Goal: Check status: Check status

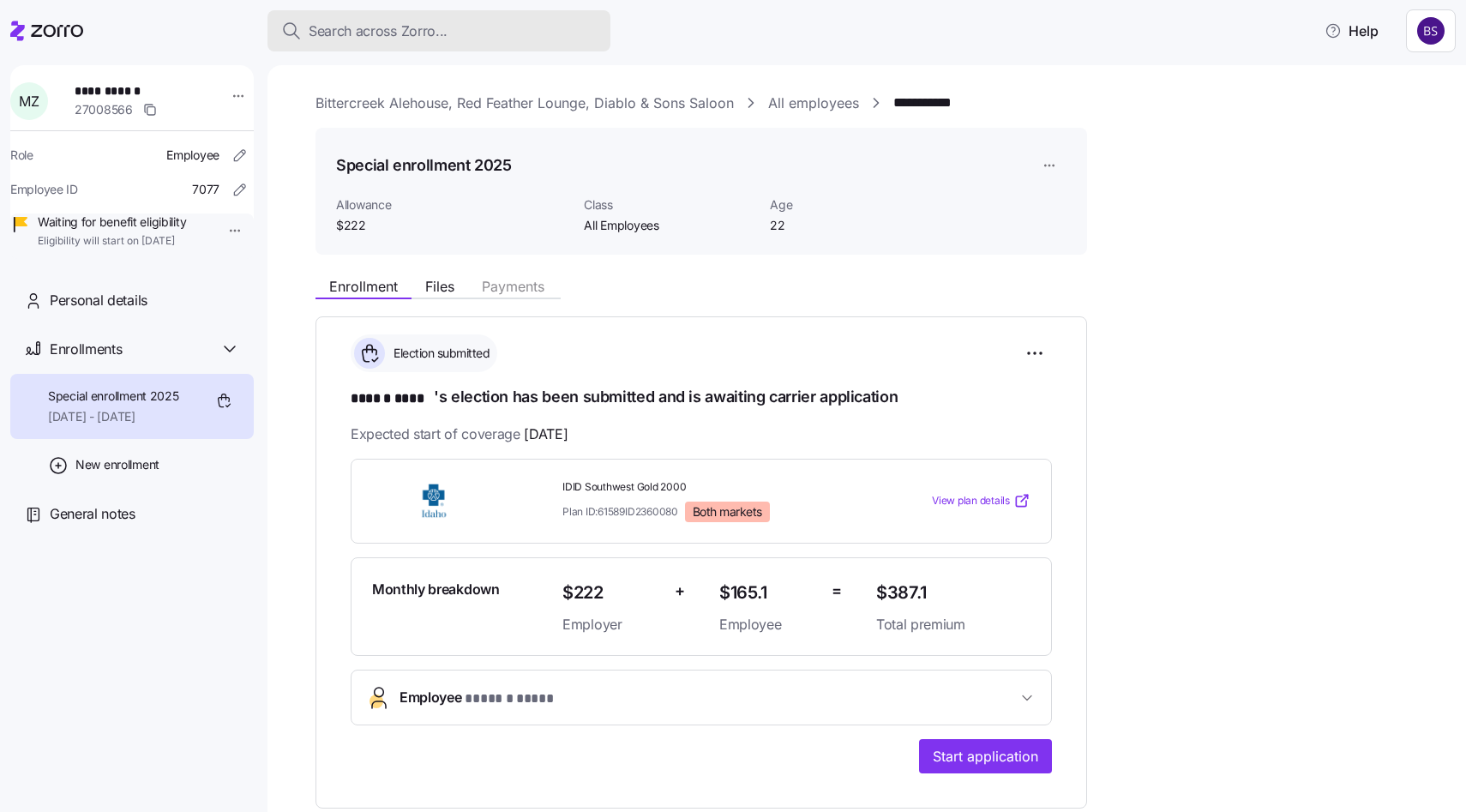
click at [436, 26] on span "Search across Zorro..." at bounding box center [378, 31] width 139 height 21
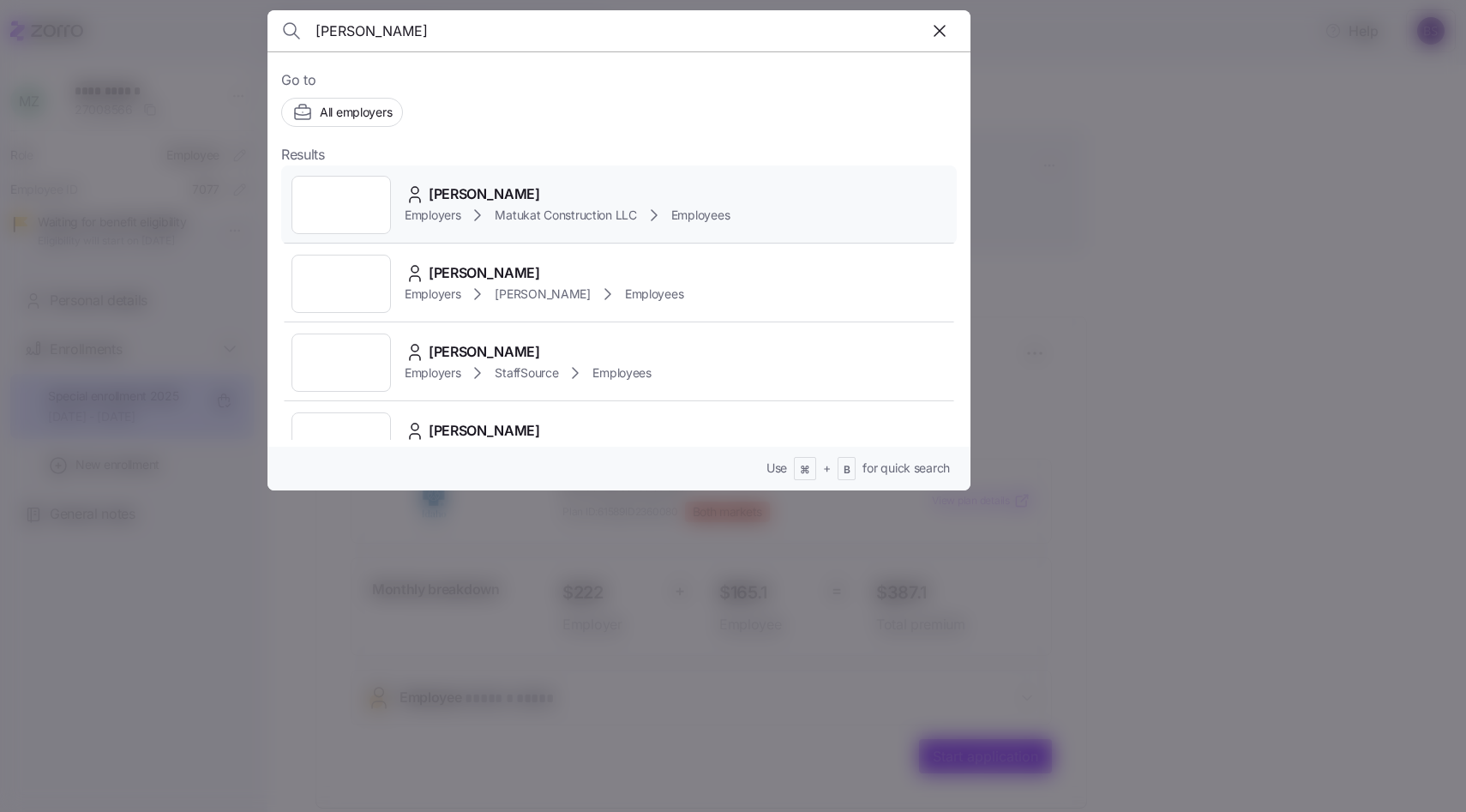
type input "[PERSON_NAME]"
click at [466, 197] on span "[PERSON_NAME]" at bounding box center [485, 194] width 111 height 21
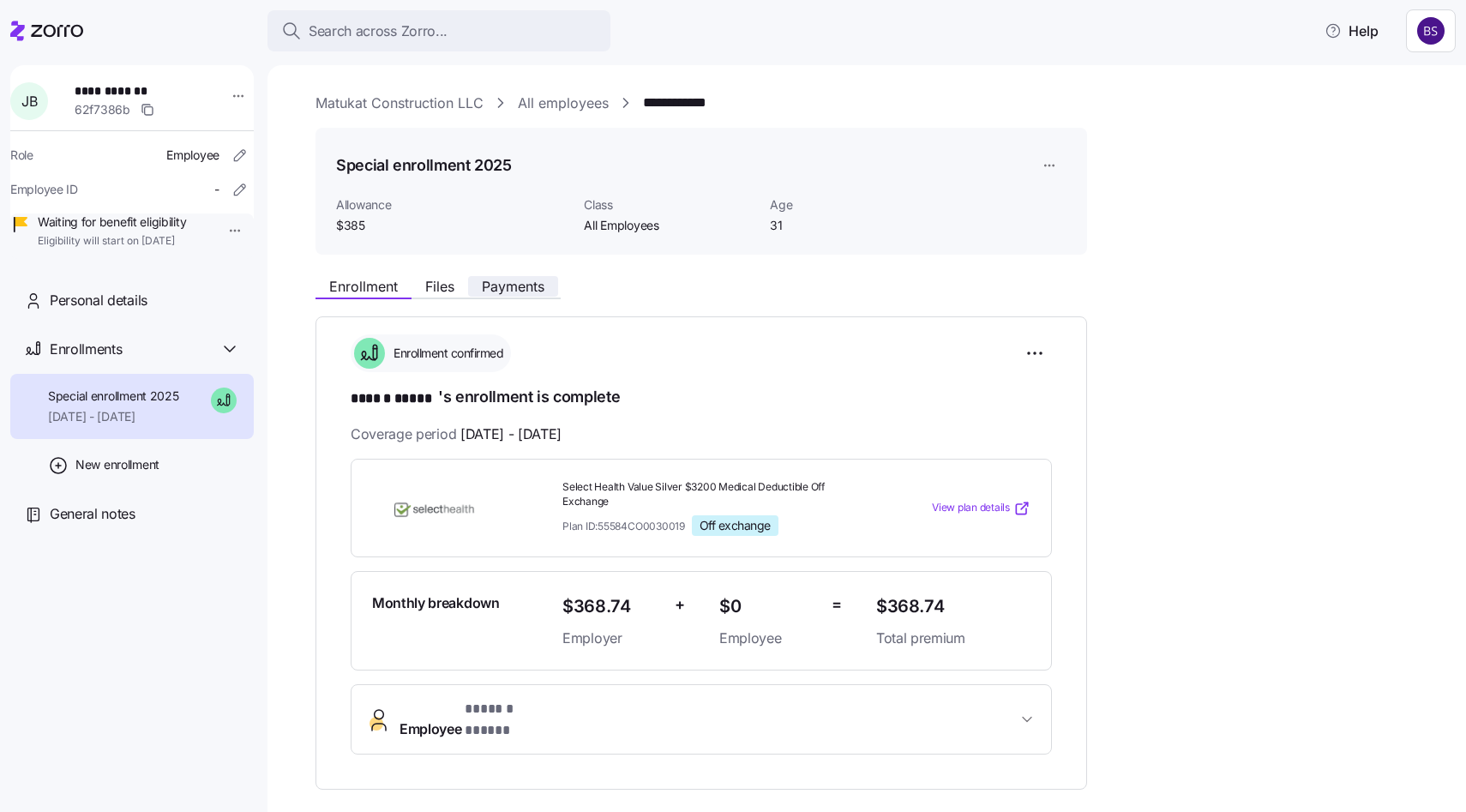
click at [506, 283] on span "Payments" at bounding box center [513, 287] width 63 height 14
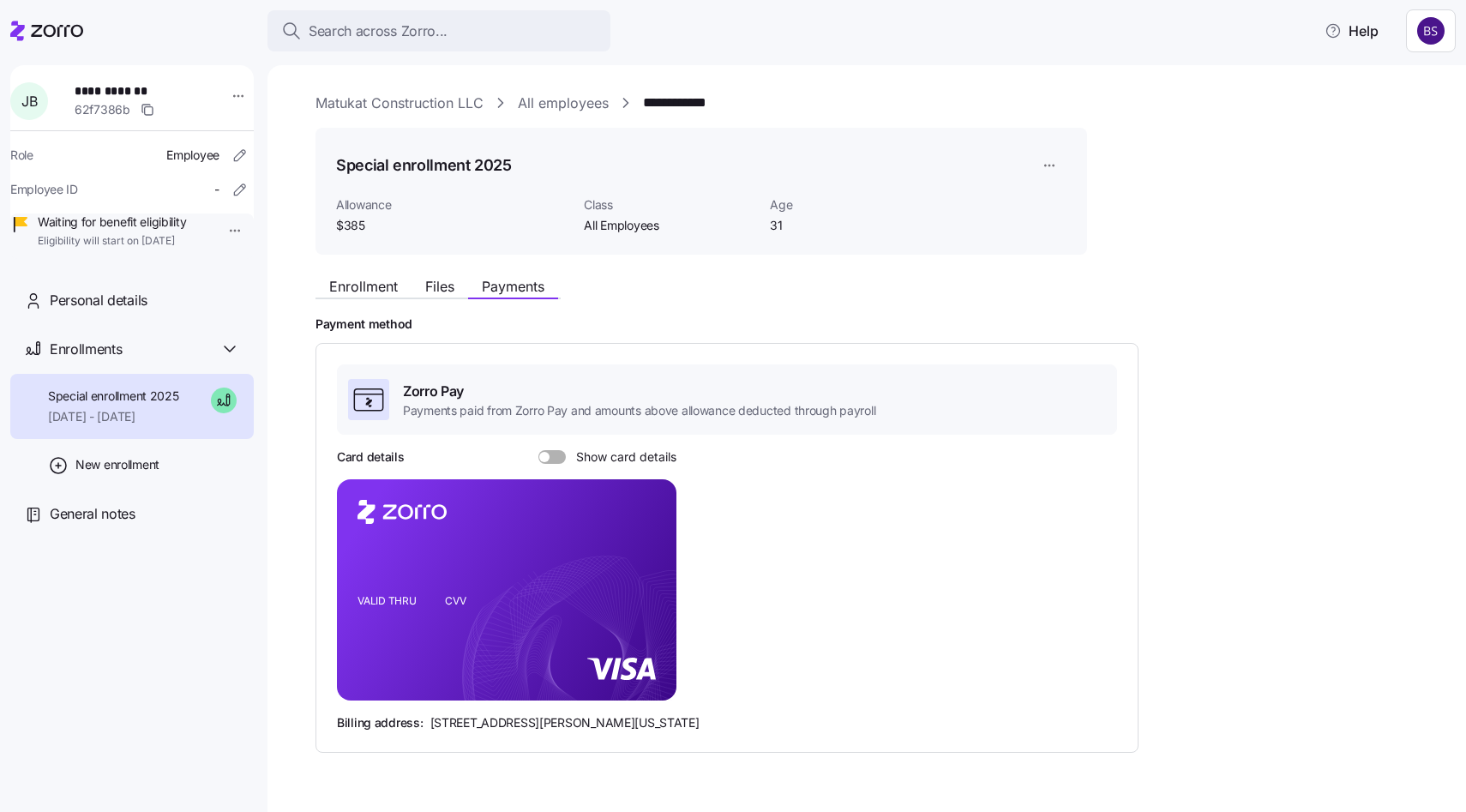
click at [538, 461] on div at bounding box center [552, 457] width 27 height 14
click at [538, 450] on input "Show card details" at bounding box center [538, 450] width 0 height 0
click at [654, 562] on foreignobject at bounding box center [647, 561] width 20 height 20
click at [645, 562] on icon "copy-to-clipboard" at bounding box center [644, 559] width 15 height 15
click at [359, 295] on button "Enrollment" at bounding box center [364, 286] width 96 height 20
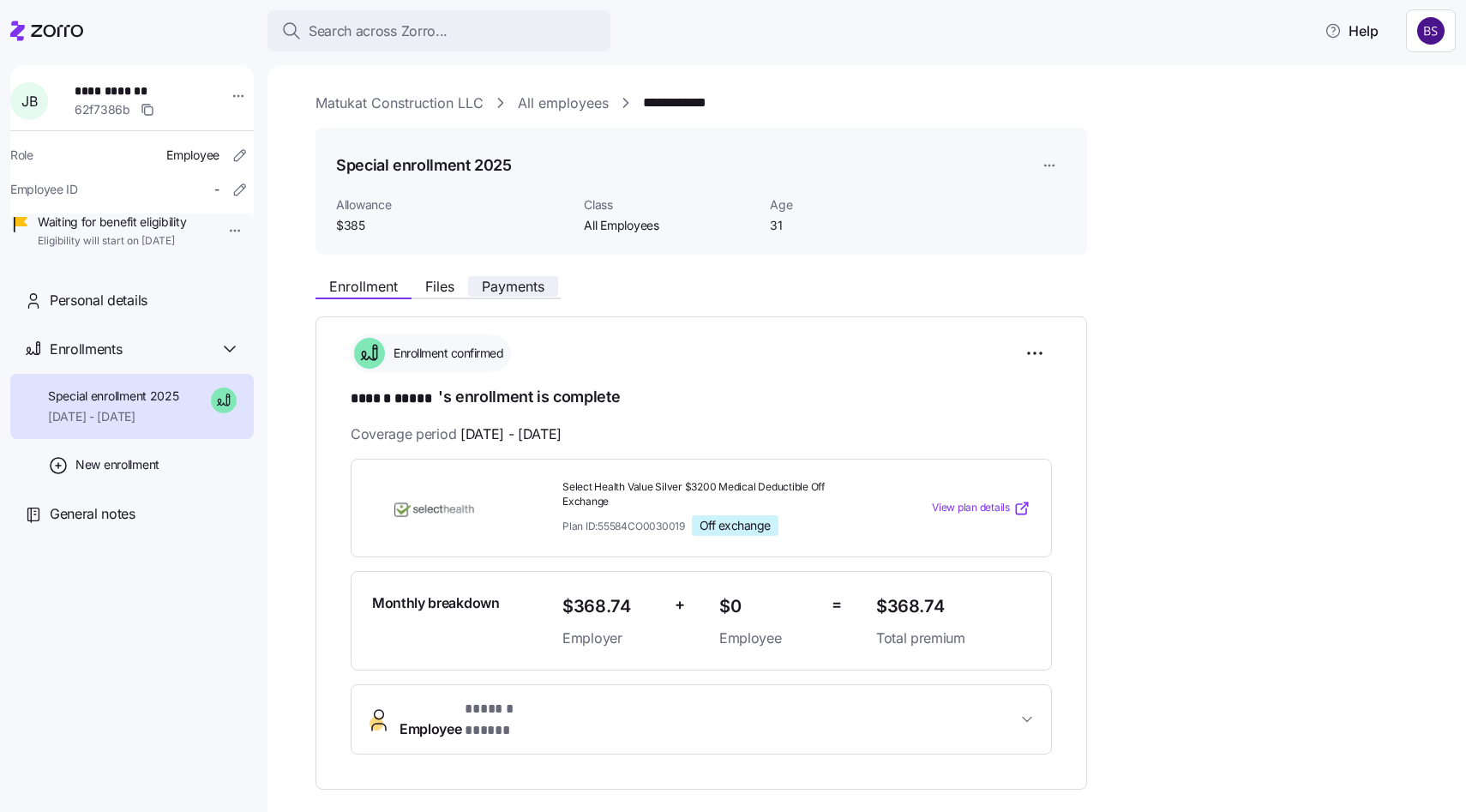
click at [509, 285] on span "Payments" at bounding box center [513, 287] width 63 height 14
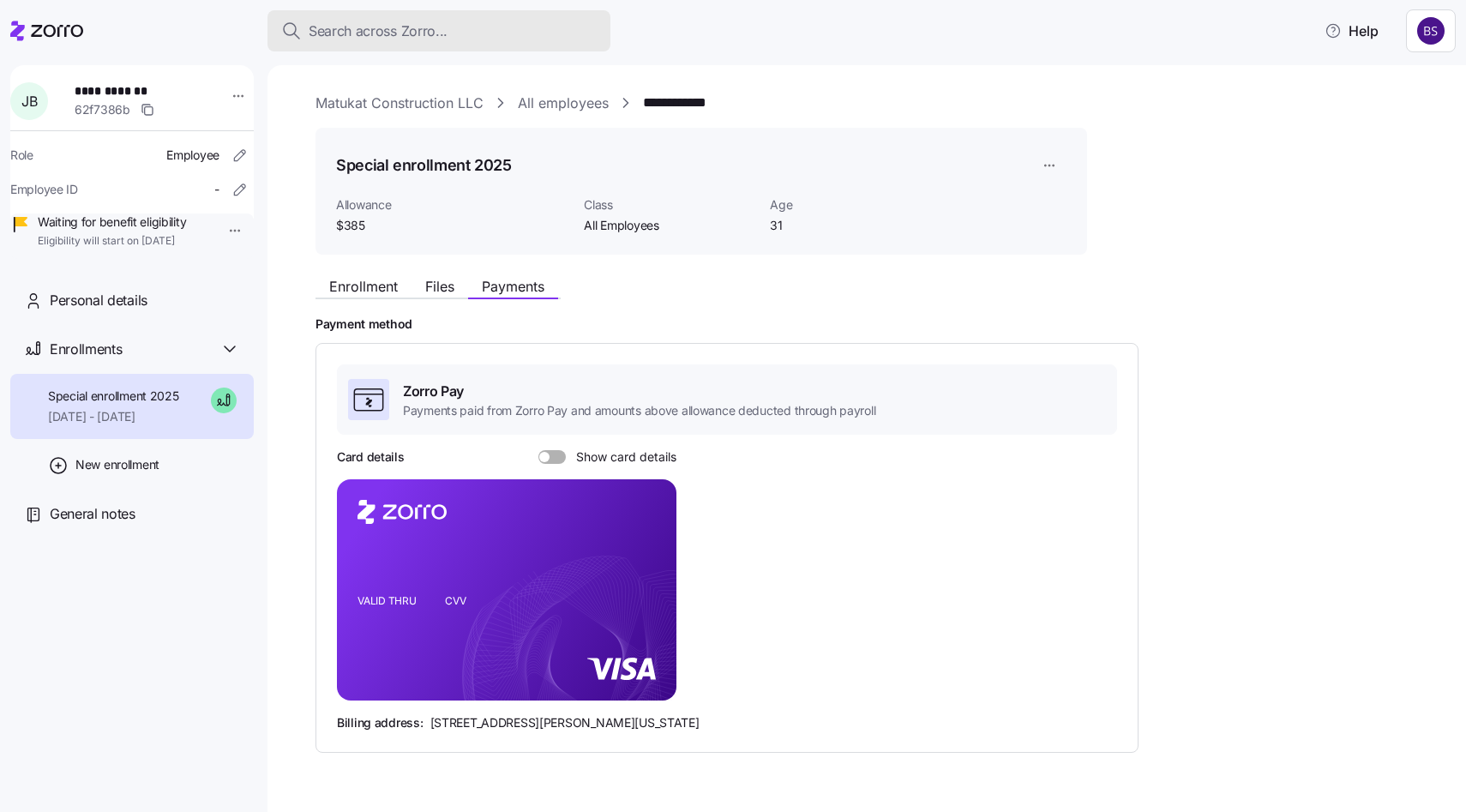
click at [470, 39] on div "Search across Zorro..." at bounding box center [440, 31] width 316 height 21
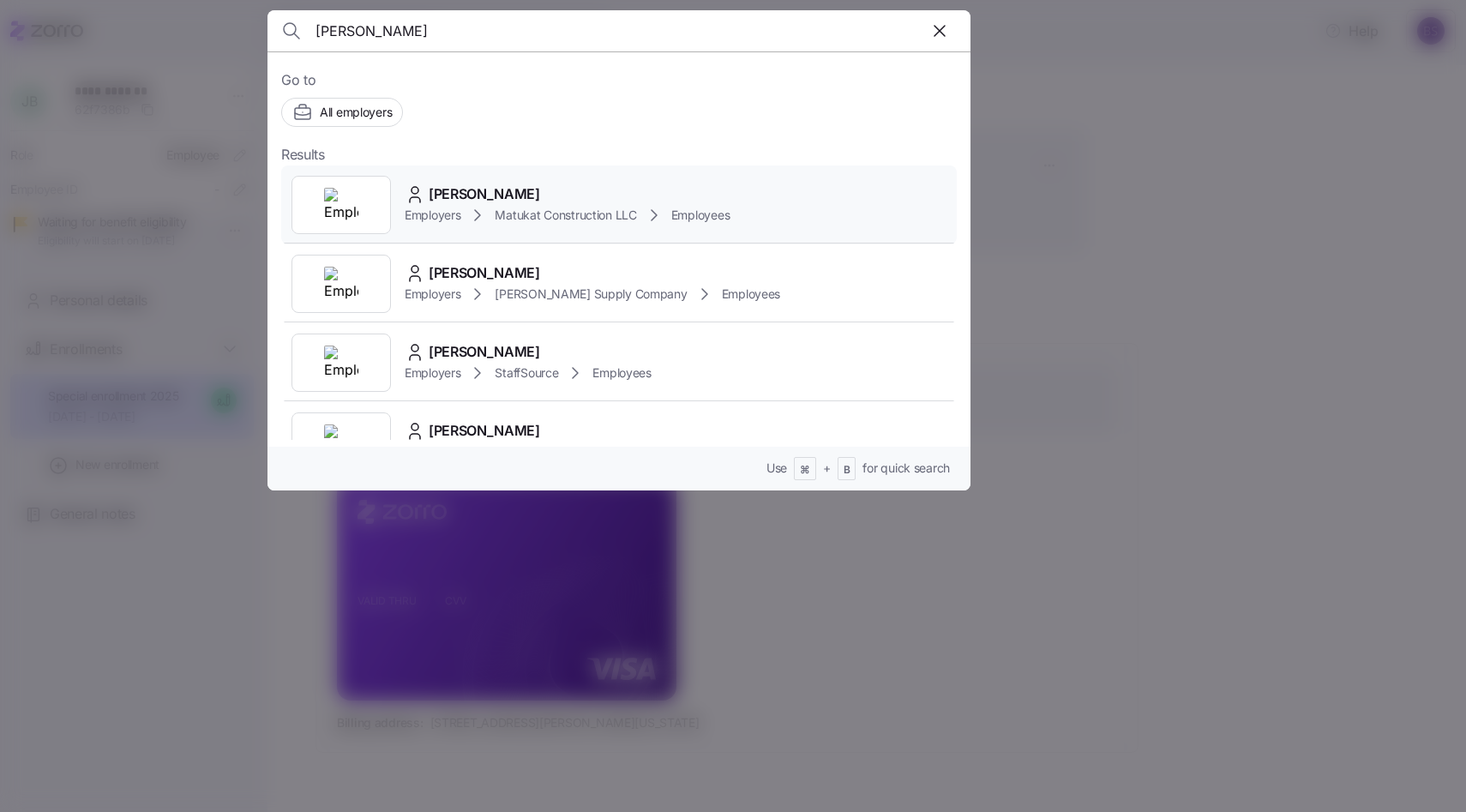
type input "[PERSON_NAME]"
click at [512, 203] on span "[PERSON_NAME]" at bounding box center [485, 194] width 111 height 21
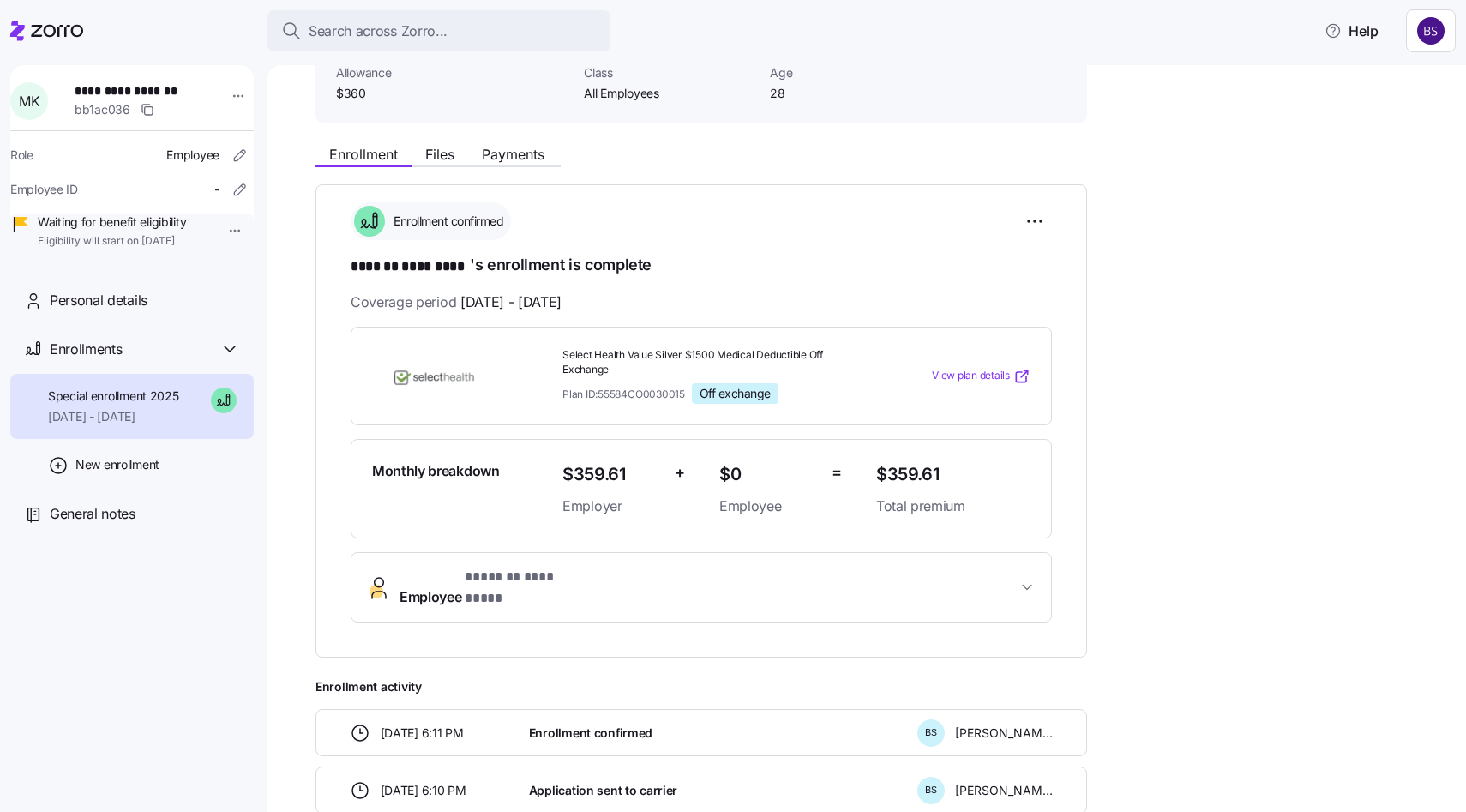
scroll to position [135, 0]
click at [511, 162] on div "Enrollment Files Payments" at bounding box center [439, 154] width 245 height 20
click at [510, 159] on span "Payments" at bounding box center [513, 152] width 63 height 14
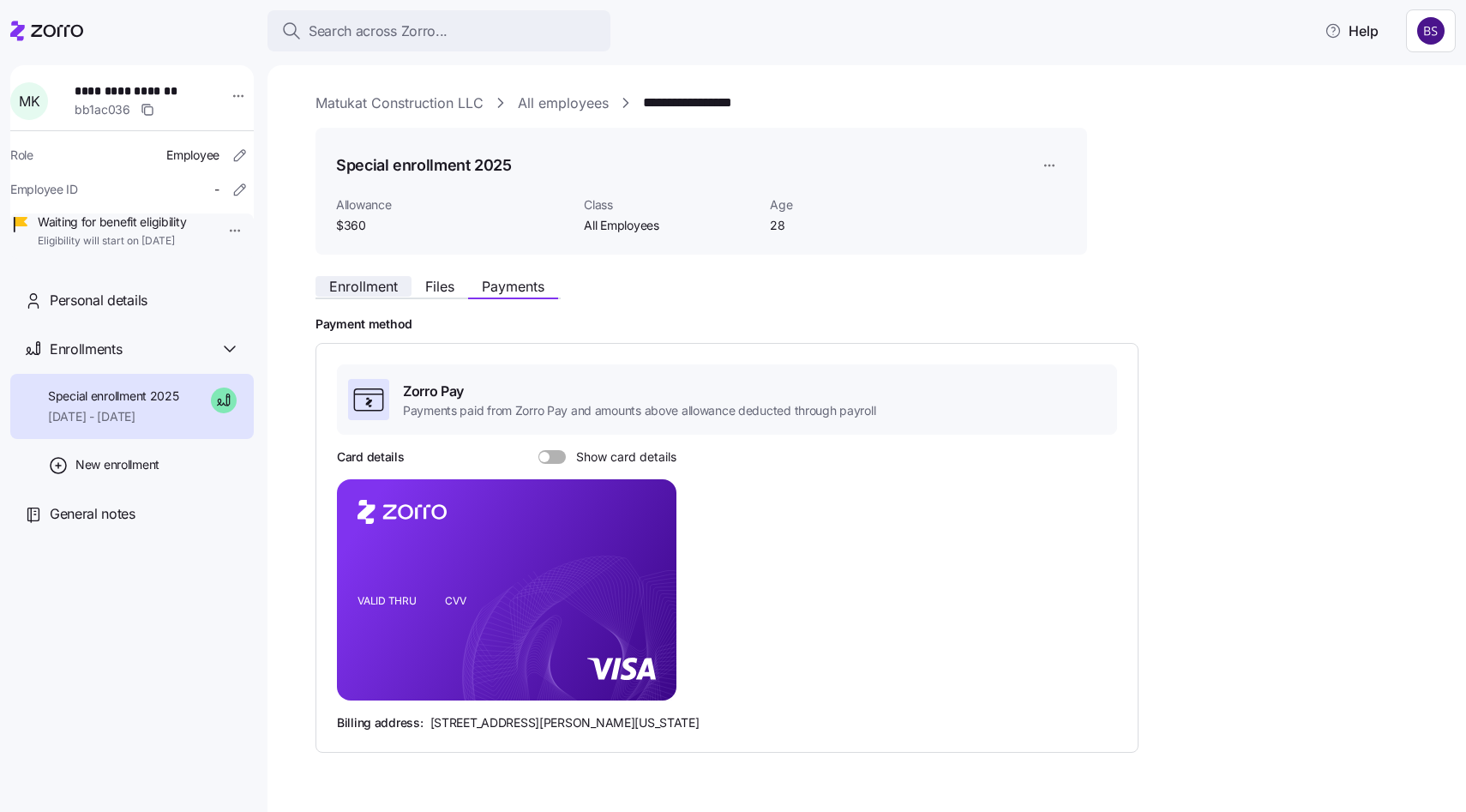
click at [371, 287] on span "Enrollment" at bounding box center [364, 287] width 69 height 14
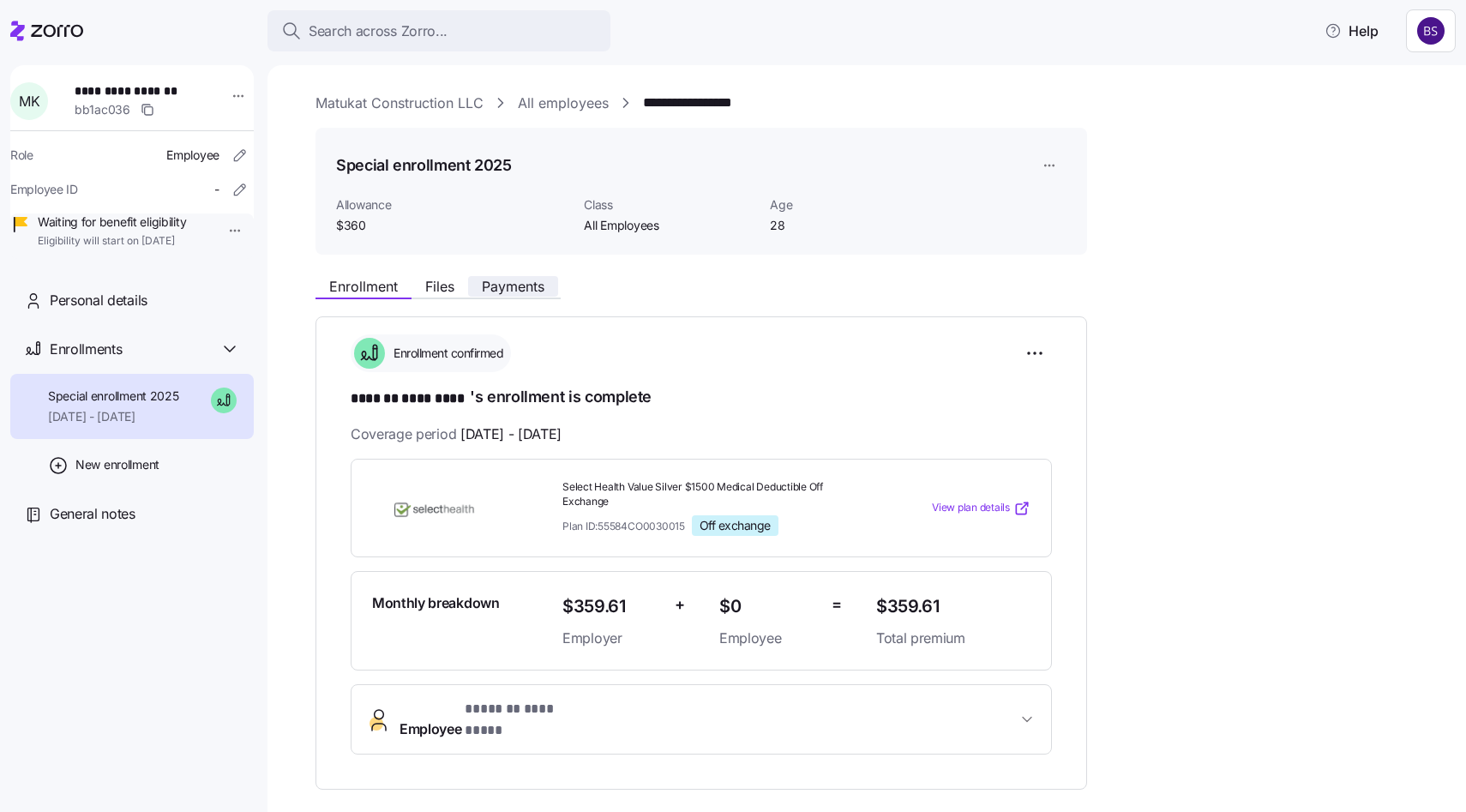
click at [499, 289] on span "Payments" at bounding box center [513, 287] width 63 height 14
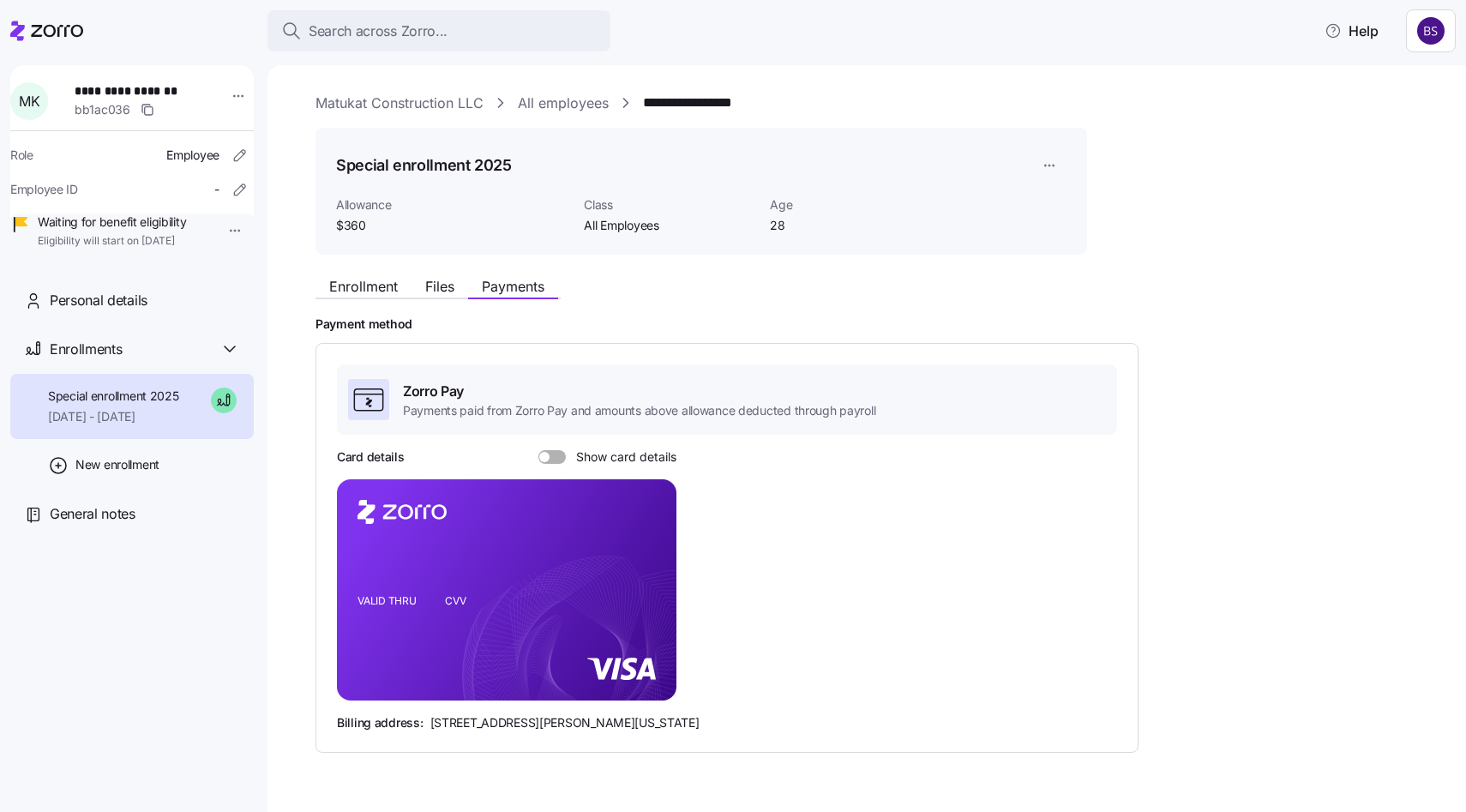
click at [541, 460] on span at bounding box center [545, 457] width 11 height 11
click at [538, 450] on input "Show card details" at bounding box center [538, 450] width 0 height 0
click at [650, 557] on icon "copy-to-clipboard" at bounding box center [644, 559] width 15 height 15
